Goal: Navigation & Orientation: Find specific page/section

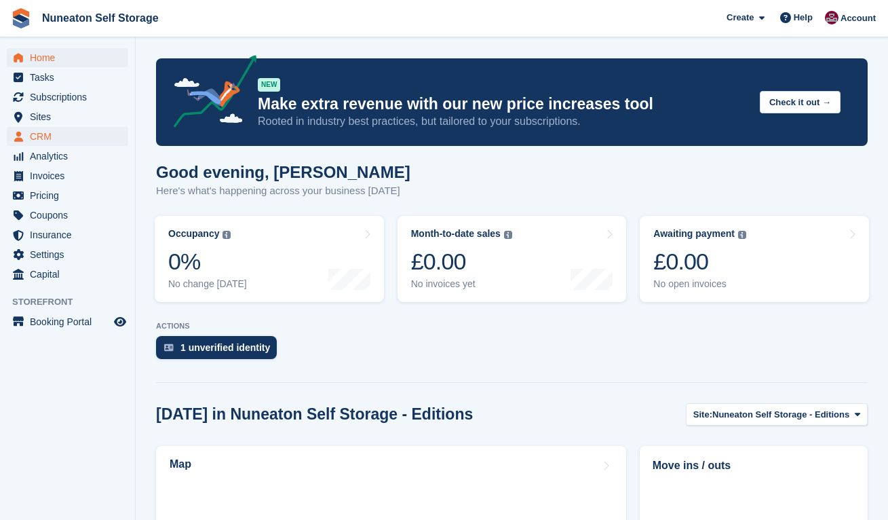
click at [43, 138] on span "CRM" at bounding box center [70, 136] width 81 height 19
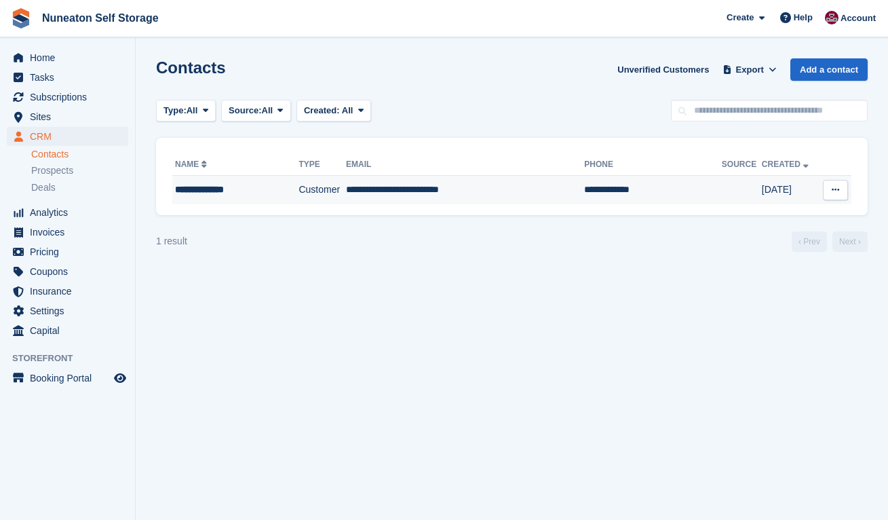
click at [837, 185] on icon at bounding box center [835, 189] width 7 height 9
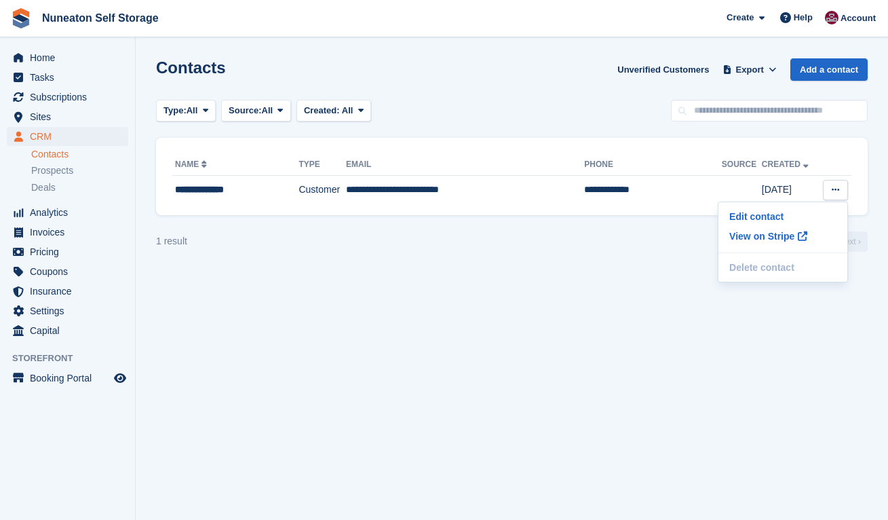
click at [138, 182] on section "Contacts Unverified Customers Export Export Contacts Export a CSV of all Contac…" at bounding box center [512, 260] width 752 height 520
click at [70, 171] on span "Prospects" at bounding box center [52, 170] width 42 height 13
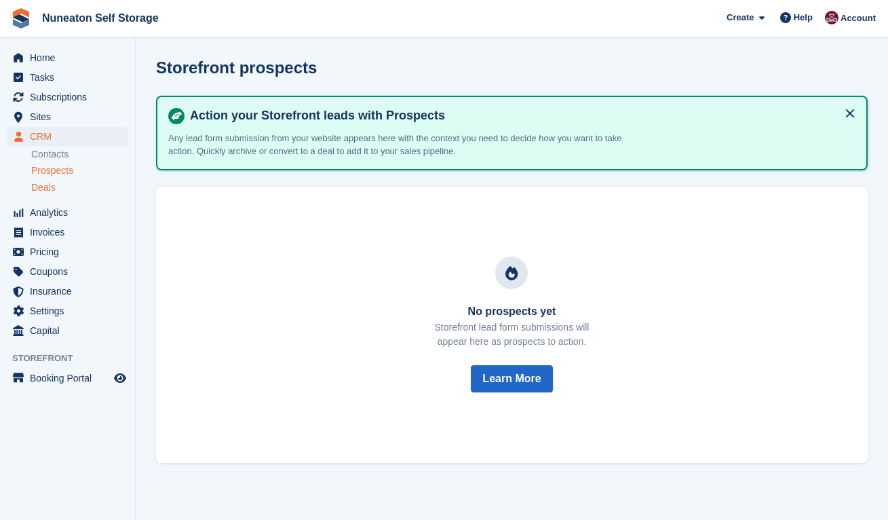
click at [57, 185] on div "Deals" at bounding box center [79, 187] width 97 height 13
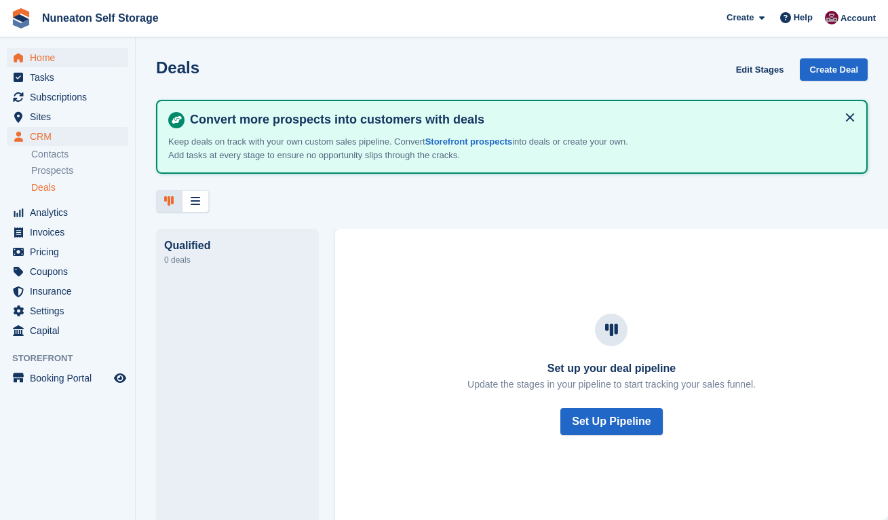
click at [36, 64] on span "Home" at bounding box center [70, 57] width 81 height 19
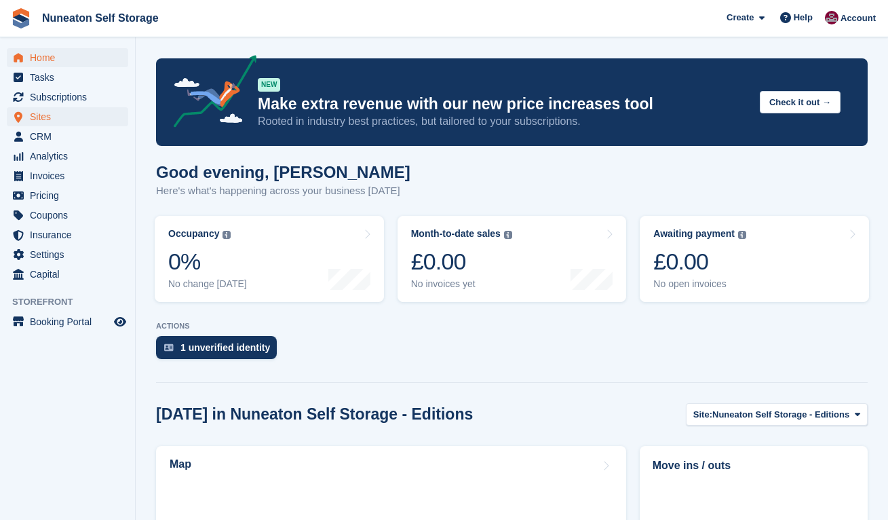
click at [47, 115] on span "Sites" at bounding box center [70, 116] width 81 height 19
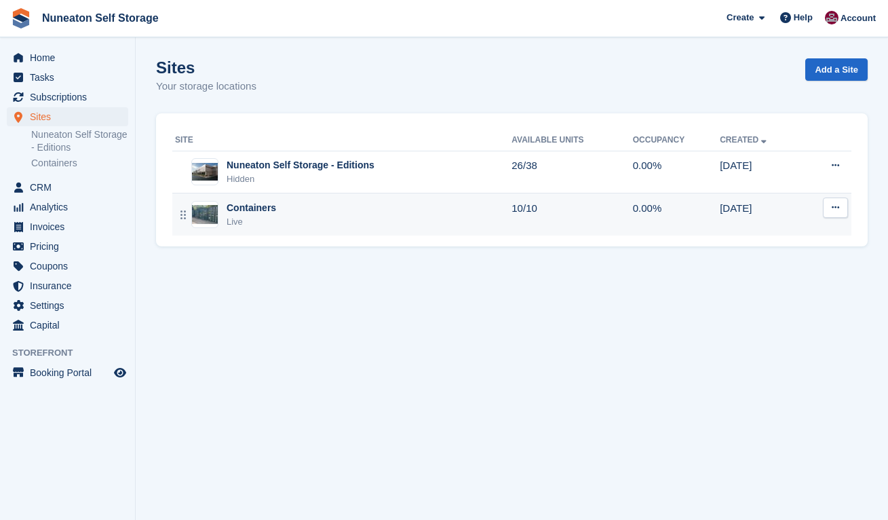
click at [251, 204] on div "Containers" at bounding box center [252, 208] width 50 height 14
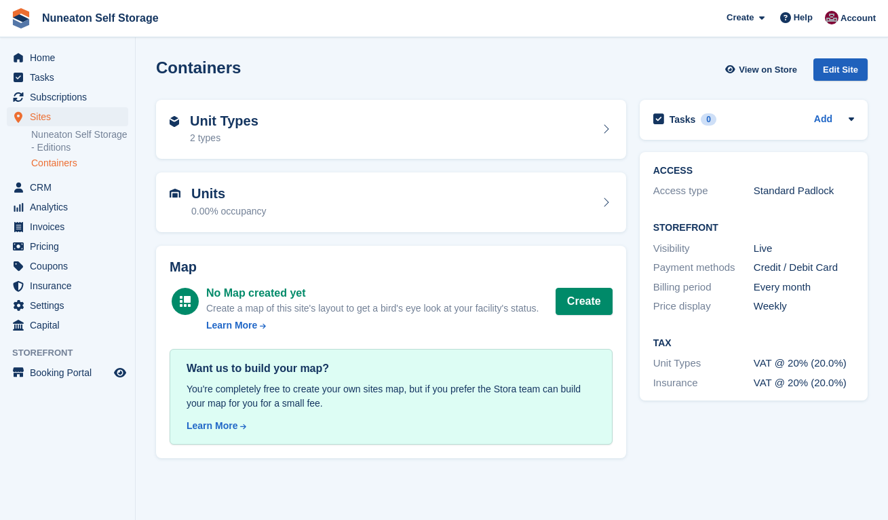
click at [844, 65] on div "Edit Site" at bounding box center [840, 69] width 54 height 22
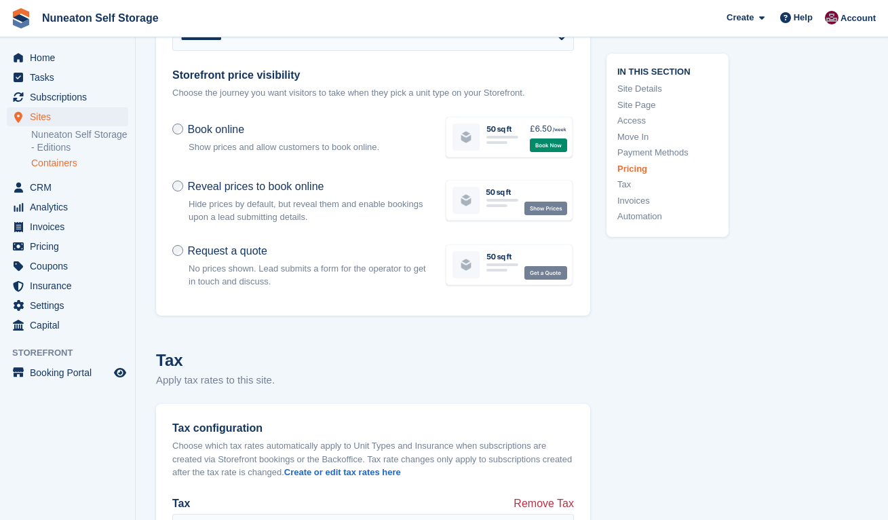
scroll to position [4725, 0]
